Goal: Task Accomplishment & Management: Use online tool/utility

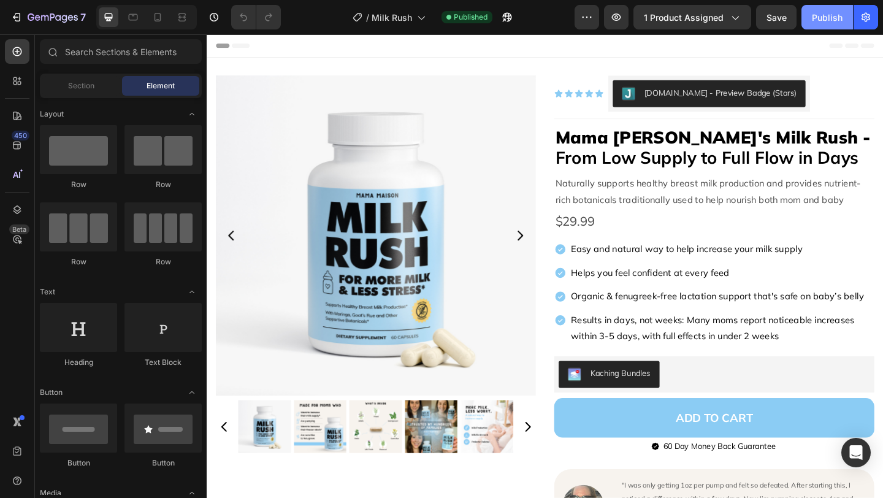
click at [823, 19] on div "Publish" at bounding box center [827, 17] width 31 height 13
click at [15, 14] on icon "button" at bounding box center [16, 17] width 12 height 12
click at [639, 109] on div "Icon Icon Icon Icon Icon Icon List Judge.me - Preview Badge (Stars) Judge.me Row" at bounding box center [758, 98] width 348 height 39
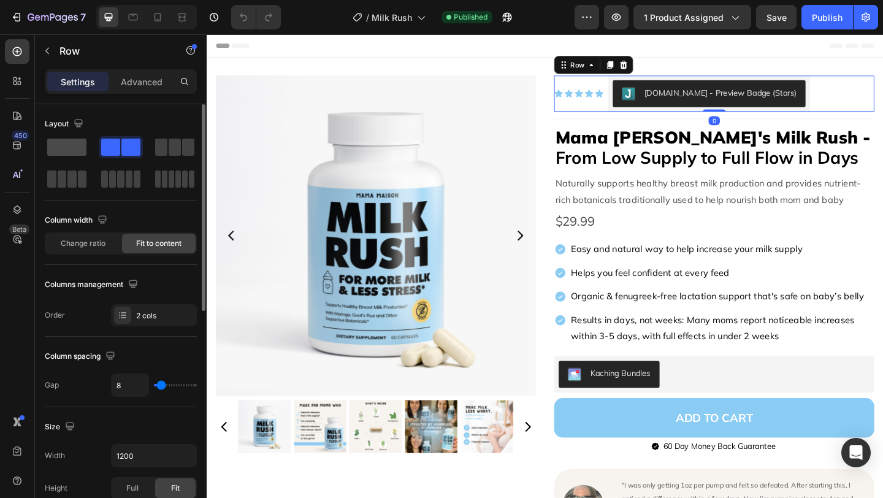
click at [55, 150] on span at bounding box center [66, 147] width 39 height 17
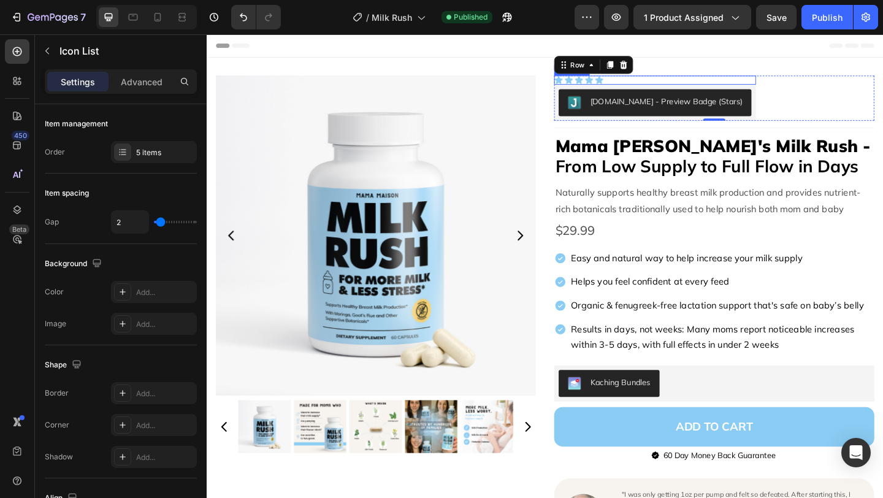
click at [655, 81] on div "Icon Icon Icon Icon Icon" at bounding box center [693, 84] width 219 height 10
click at [676, 67] on icon at bounding box center [673, 67] width 8 height 9
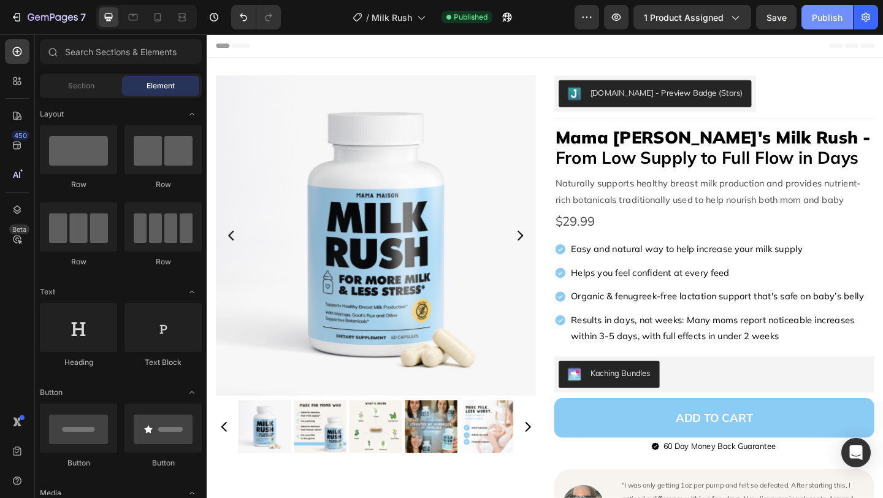
click at [825, 22] on div "Publish" at bounding box center [827, 17] width 31 height 13
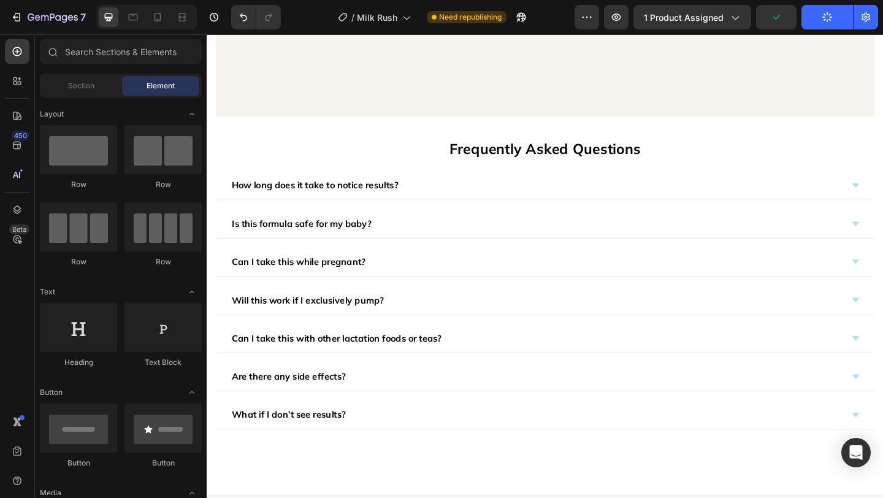
scroll to position [2690, 0]
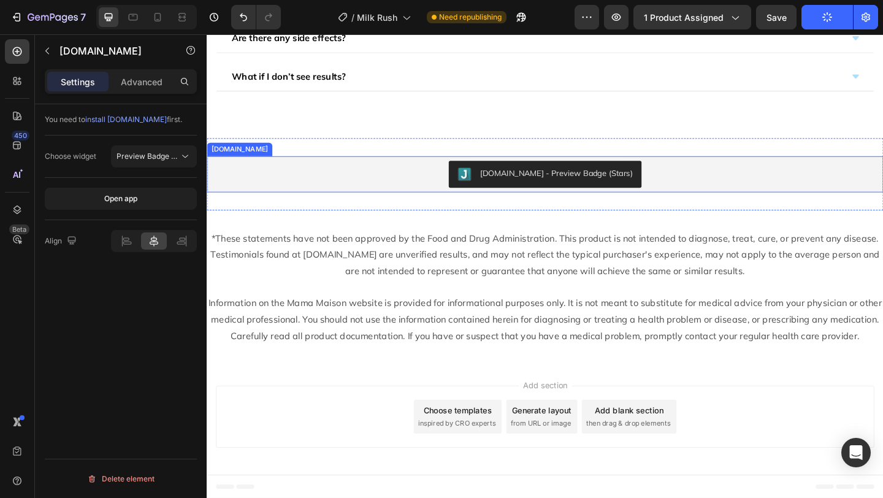
click at [726, 192] on div "[DOMAIN_NAME] - Preview Badge (Stars)" at bounding box center [574, 186] width 726 height 29
click at [184, 158] on icon at bounding box center [185, 156] width 12 height 12
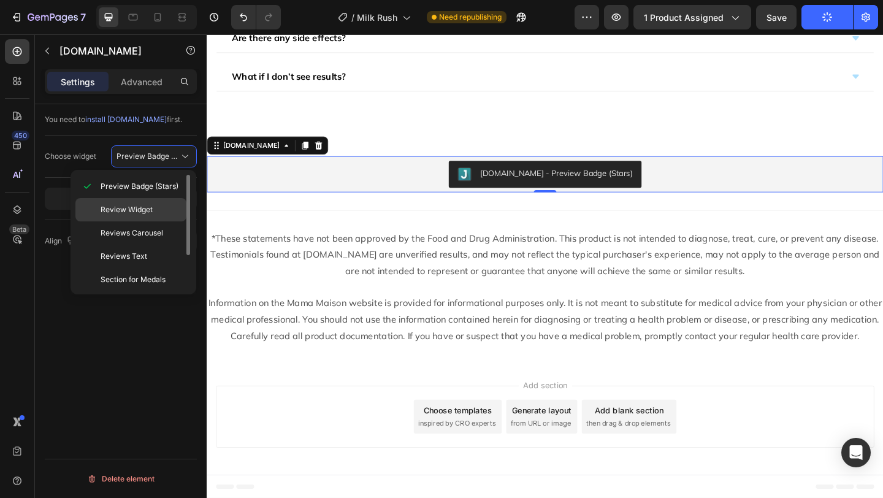
click at [164, 221] on div "Review Widget" at bounding box center [130, 232] width 111 height 23
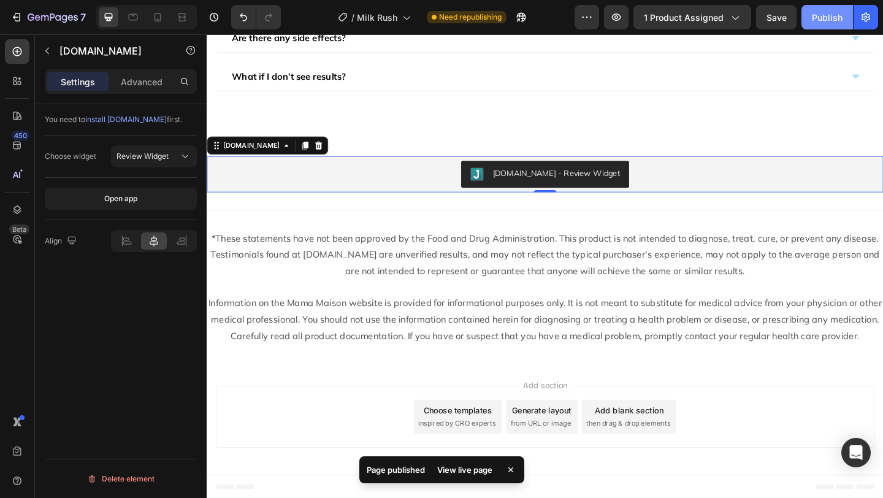
click at [831, 19] on div "Publish" at bounding box center [827, 17] width 31 height 13
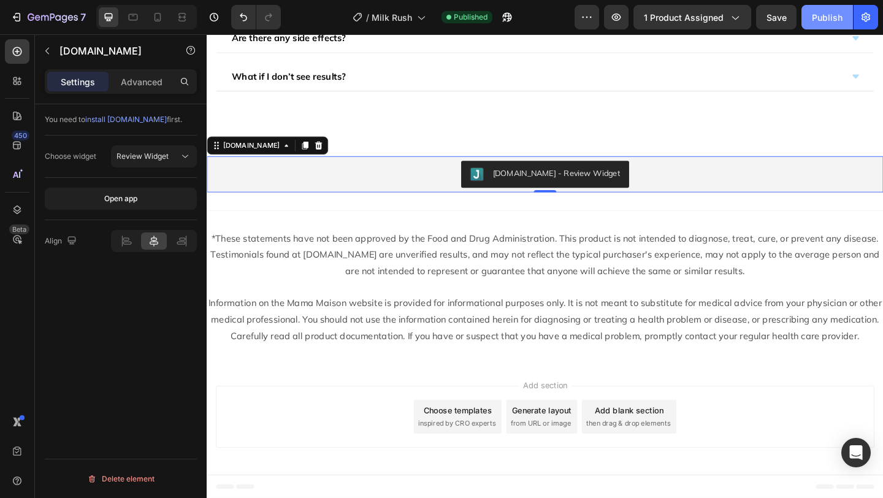
click at [828, 26] on button "Publish" at bounding box center [826, 17] width 51 height 25
click at [123, 242] on icon at bounding box center [126, 241] width 12 height 12
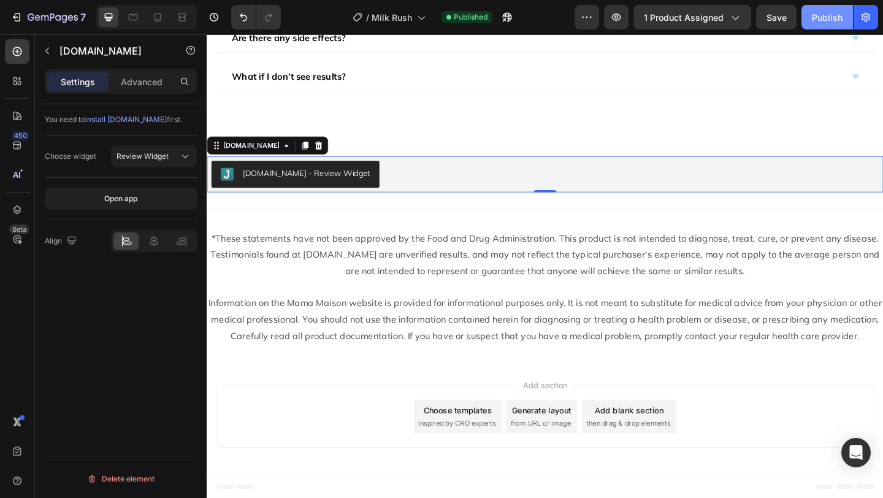
click at [825, 15] on div "Publish" at bounding box center [827, 17] width 31 height 13
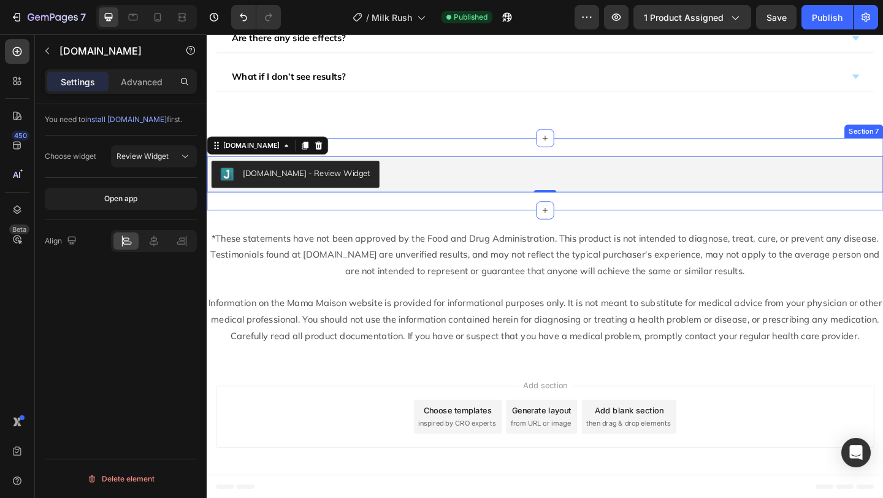
click at [454, 155] on div "Judge.me - Review Widget Judge.me 0 Section 7" at bounding box center [575, 186] width 736 height 78
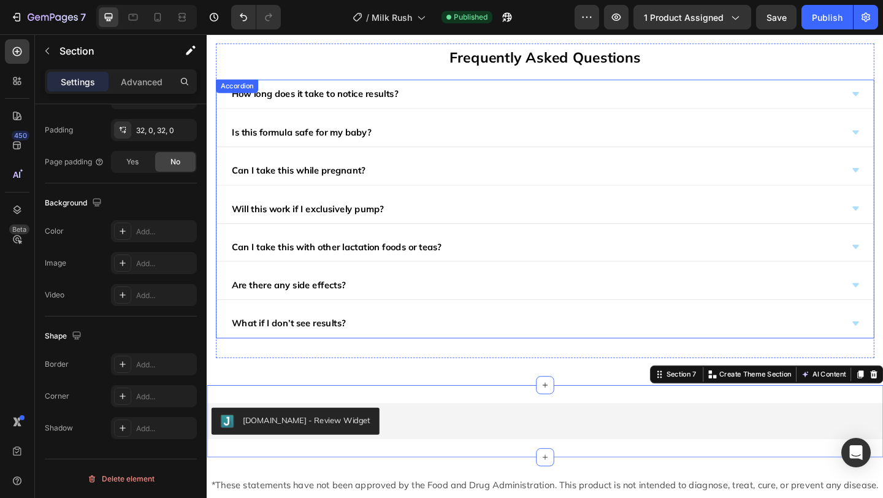
scroll to position [2330, 0]
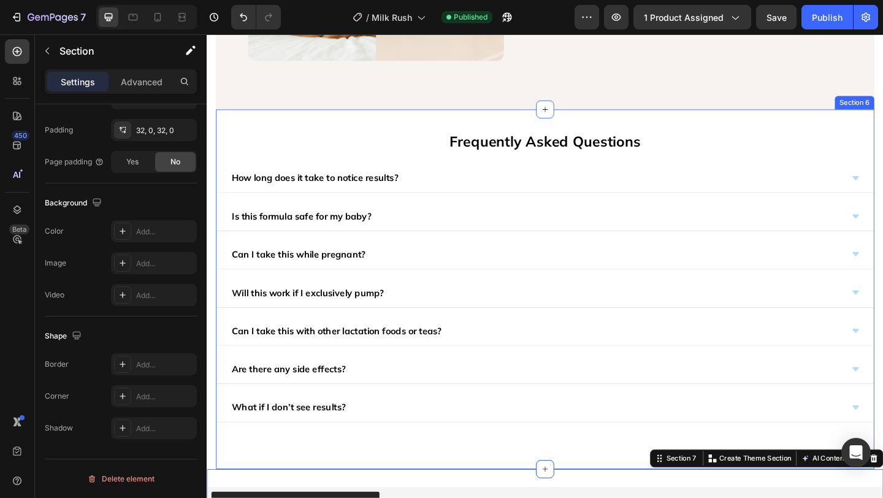
click at [325, 126] on div "Frequently Asked Questions Text Block How long does it take to notice results? …" at bounding box center [574, 311] width 716 height 391
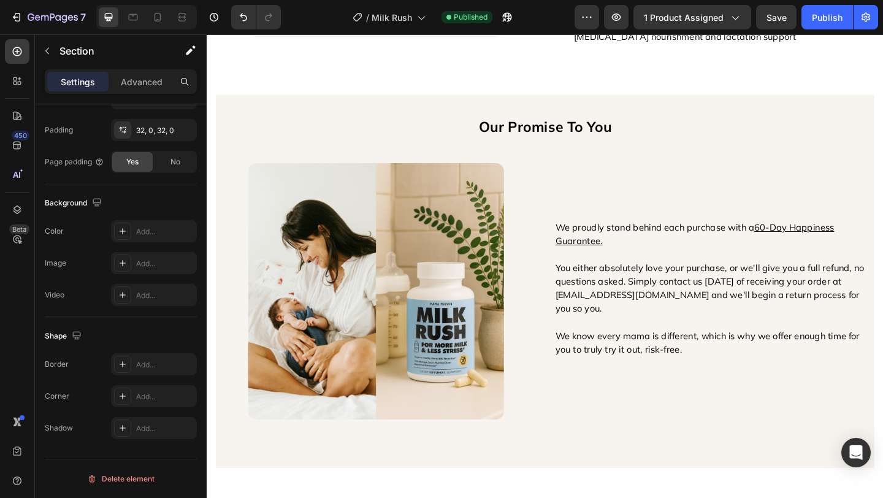
scroll to position [1889, 0]
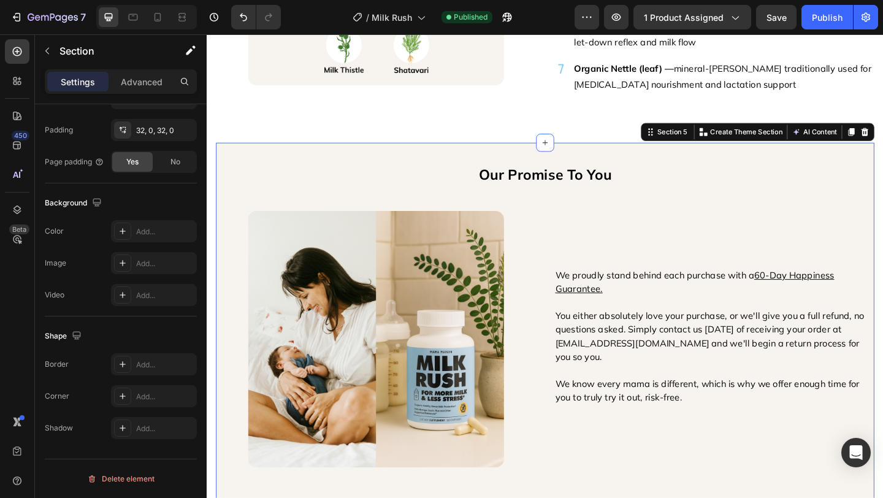
click at [341, 158] on div "Our Promise To You Text Block Image We proudly stand behind each purchase with …" at bounding box center [574, 354] width 716 height 405
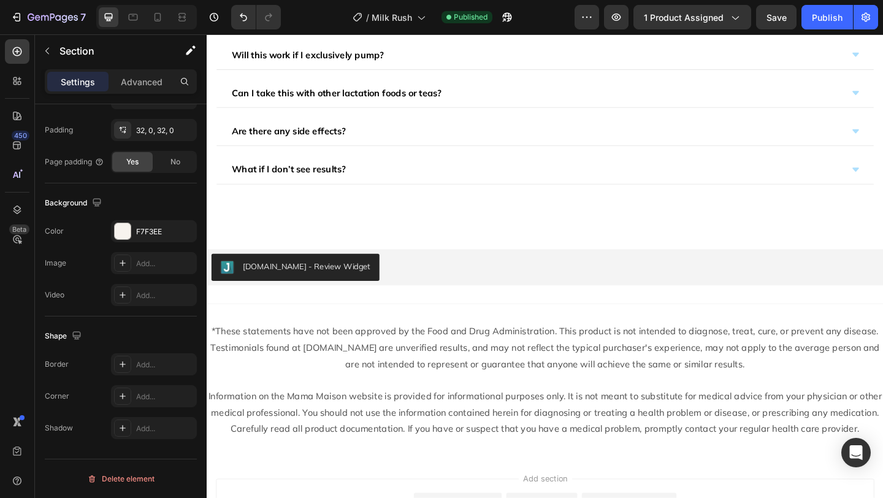
scroll to position [2423, 0]
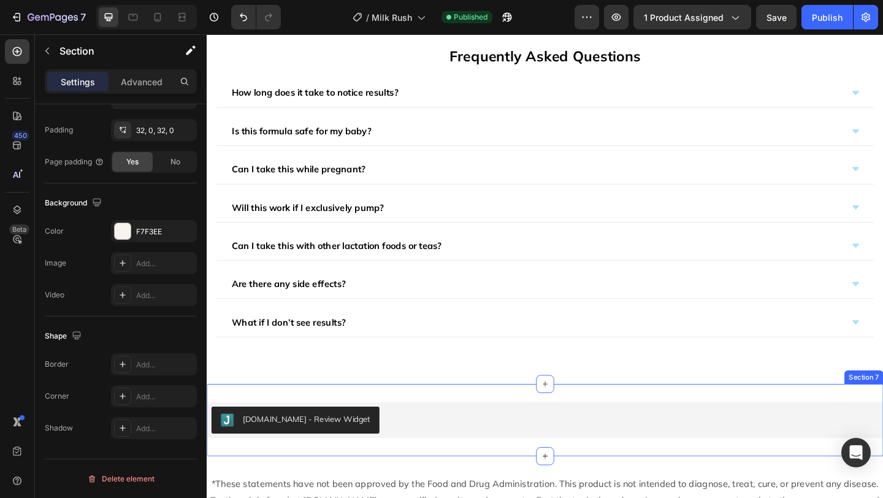
click at [281, 421] on div "Judge.me - Review Widget Judge.me Section 7" at bounding box center [575, 453] width 736 height 78
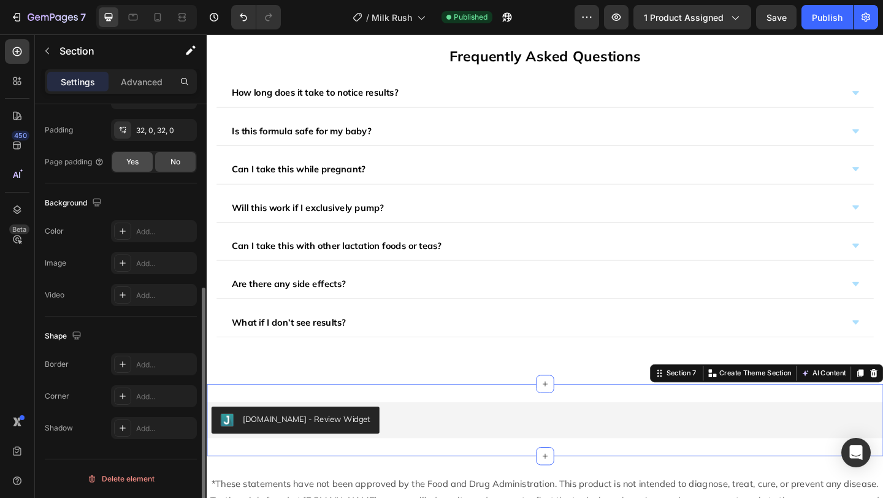
click at [131, 161] on span "Yes" at bounding box center [132, 161] width 12 height 11
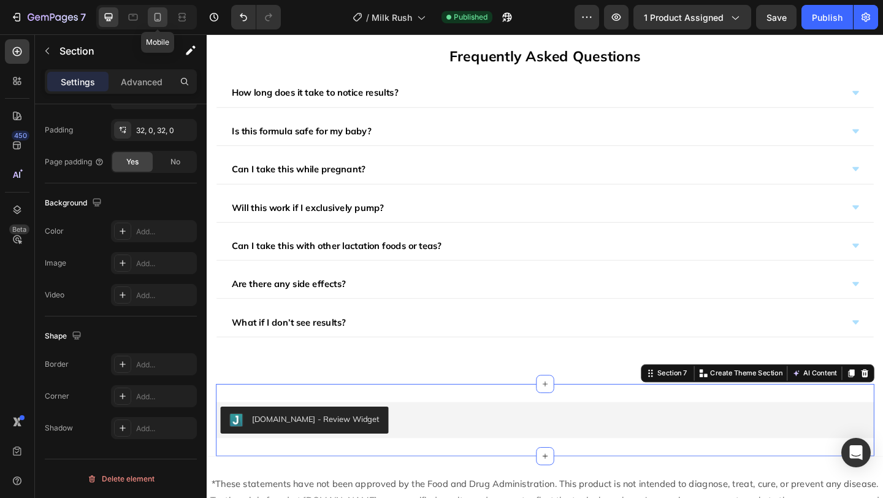
click at [158, 17] on icon at bounding box center [157, 17] width 12 height 12
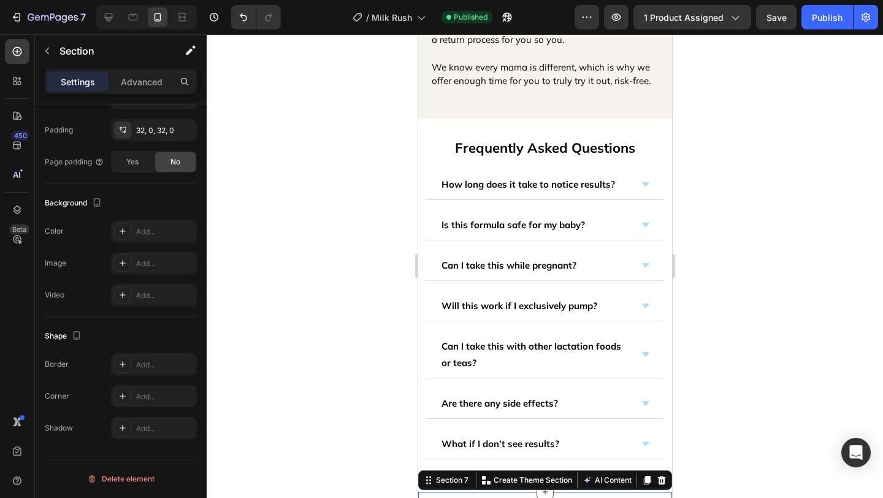
scroll to position [2360, 0]
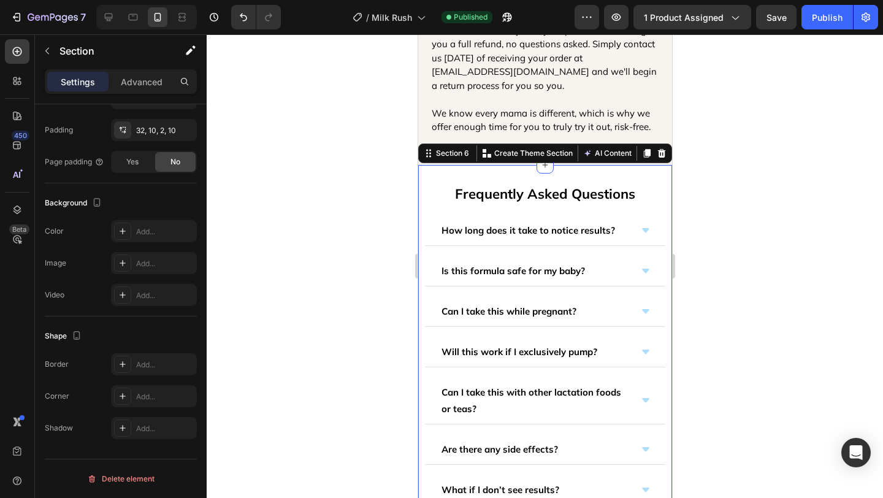
click at [431, 175] on div "Frequently Asked Questions Text Block How long does it take to notice results? …" at bounding box center [544, 351] width 254 height 373
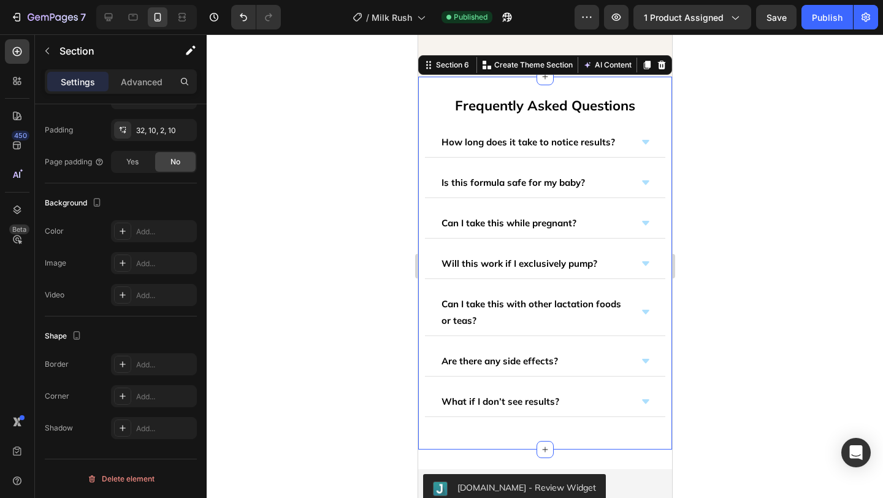
scroll to position [2605, 0]
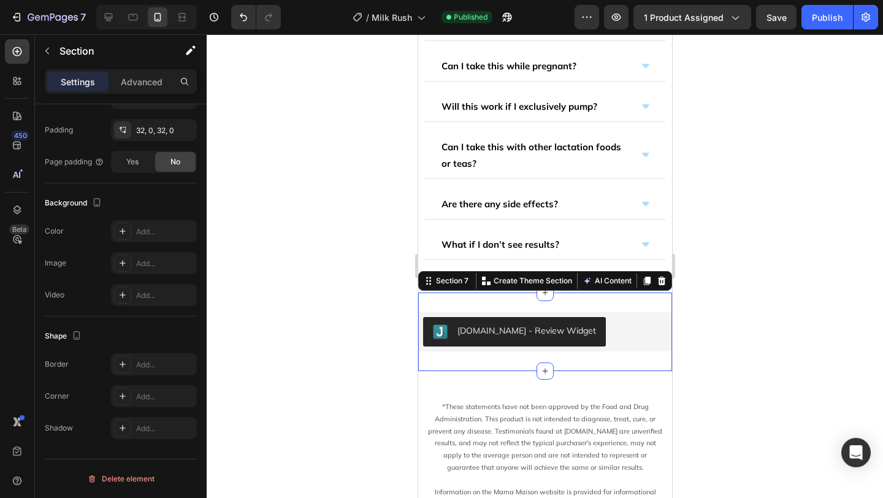
click at [445, 302] on div "Judge.me - Review Widget Judge.me Section 7 You can create reusable sections Cr…" at bounding box center [544, 331] width 254 height 78
click at [141, 152] on div "Yes" at bounding box center [132, 162] width 40 height 20
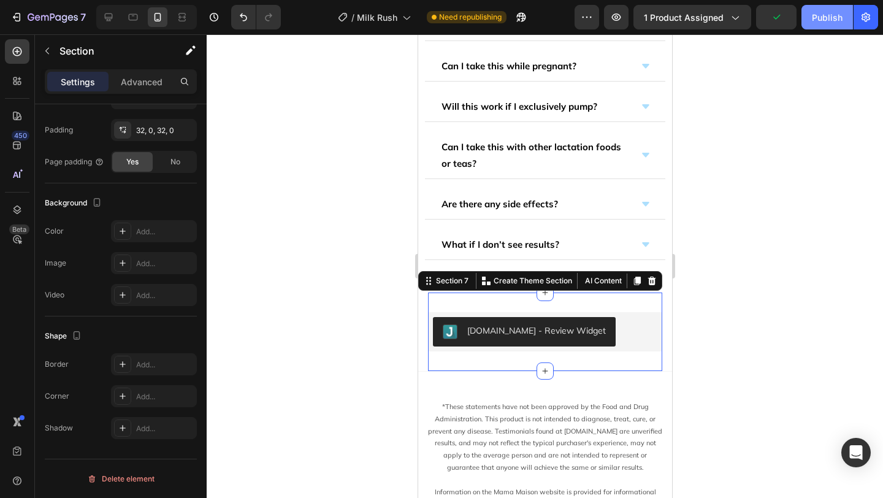
click at [823, 18] on div "Publish" at bounding box center [827, 17] width 31 height 13
click at [107, 18] on icon at bounding box center [109, 17] width 8 height 8
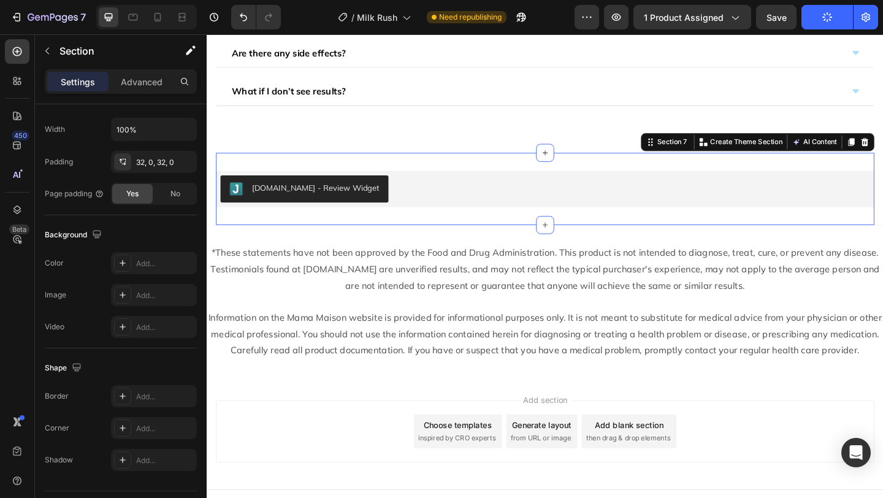
scroll to position [2768, 0]
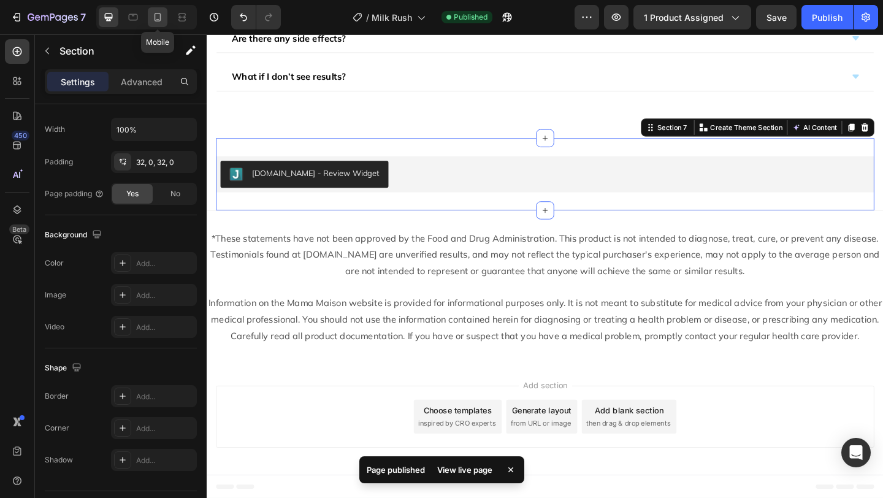
click at [158, 21] on icon at bounding box center [157, 17] width 12 height 12
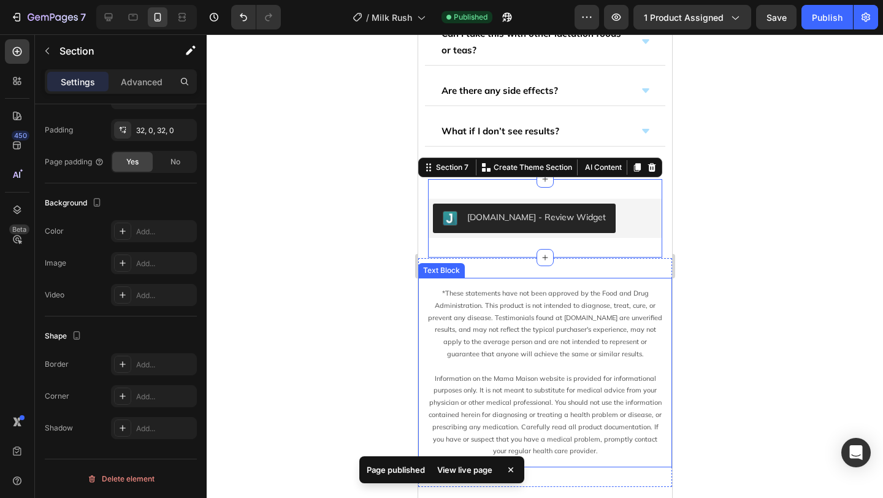
scroll to position [2699, 0]
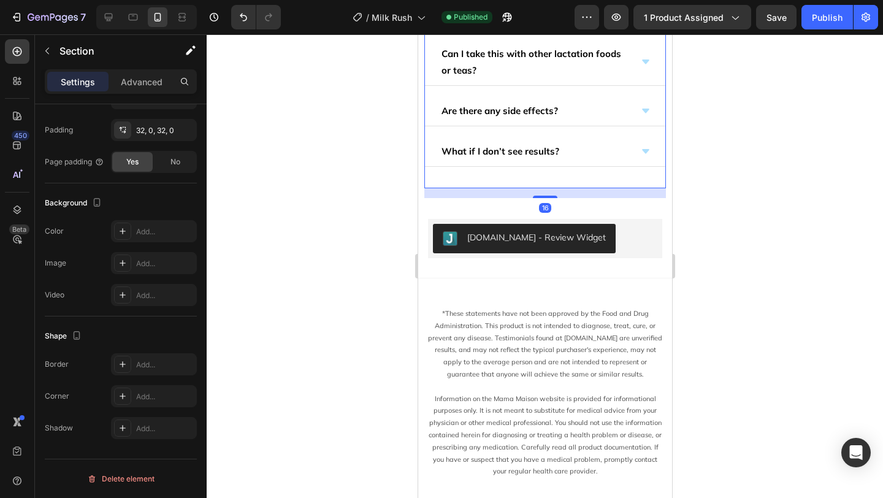
click at [462, 171] on div "Frequently Asked Questions Text Block How long does it take to notice results? …" at bounding box center [545, 17] width 242 height 342
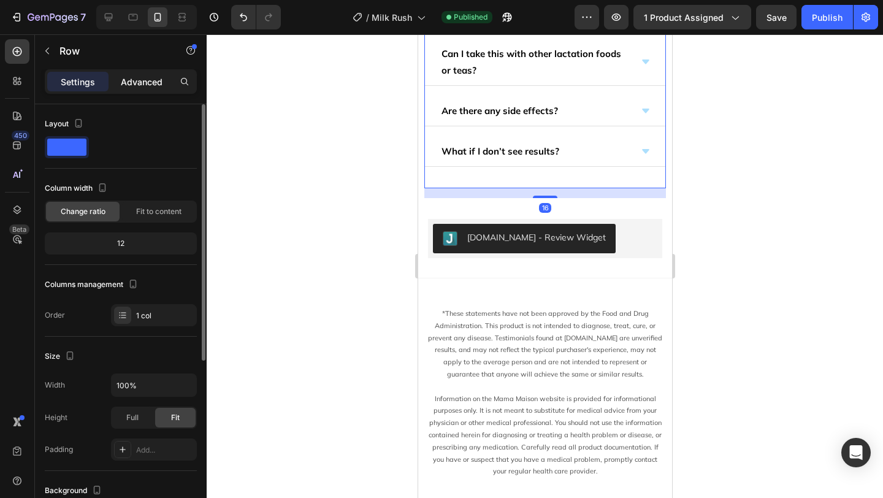
click at [153, 83] on p "Advanced" at bounding box center [142, 81] width 42 height 13
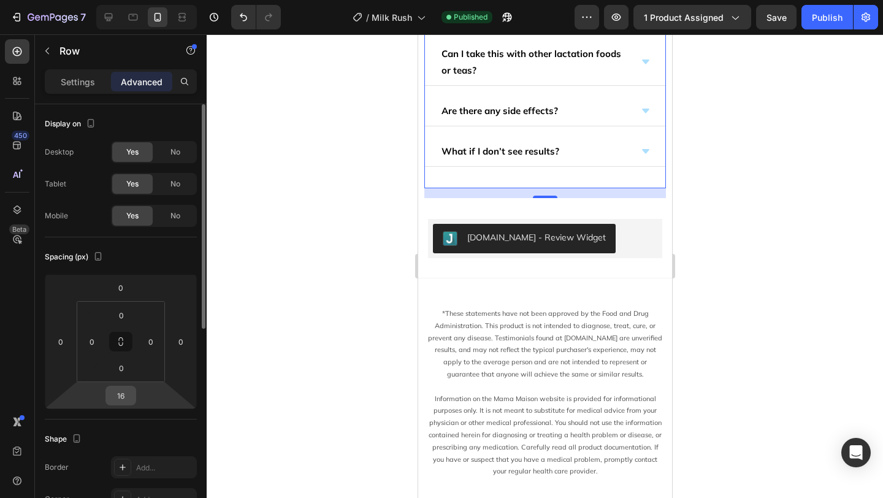
click at [121, 386] on input "16" at bounding box center [121, 395] width 25 height 18
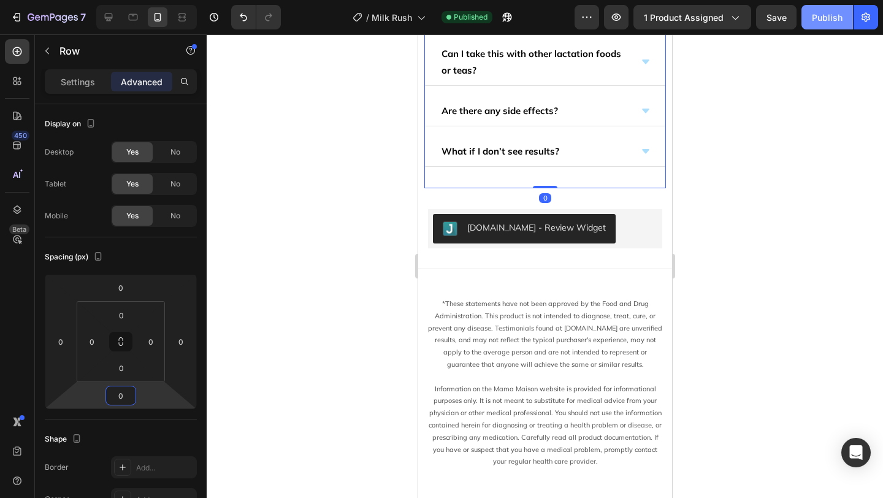
type input "0"
click at [817, 24] on button "Publish" at bounding box center [826, 17] width 51 height 25
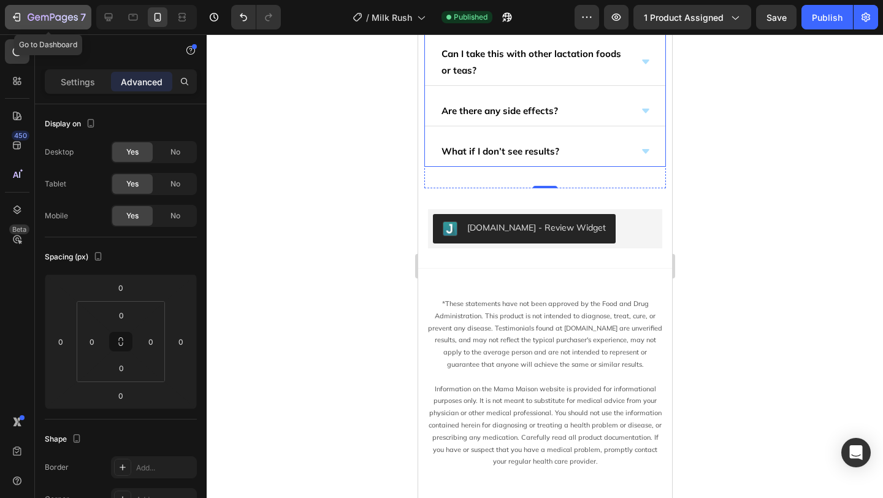
click at [30, 23] on icon "button" at bounding box center [53, 18] width 50 height 10
